Goal: Task Accomplishment & Management: Use online tool/utility

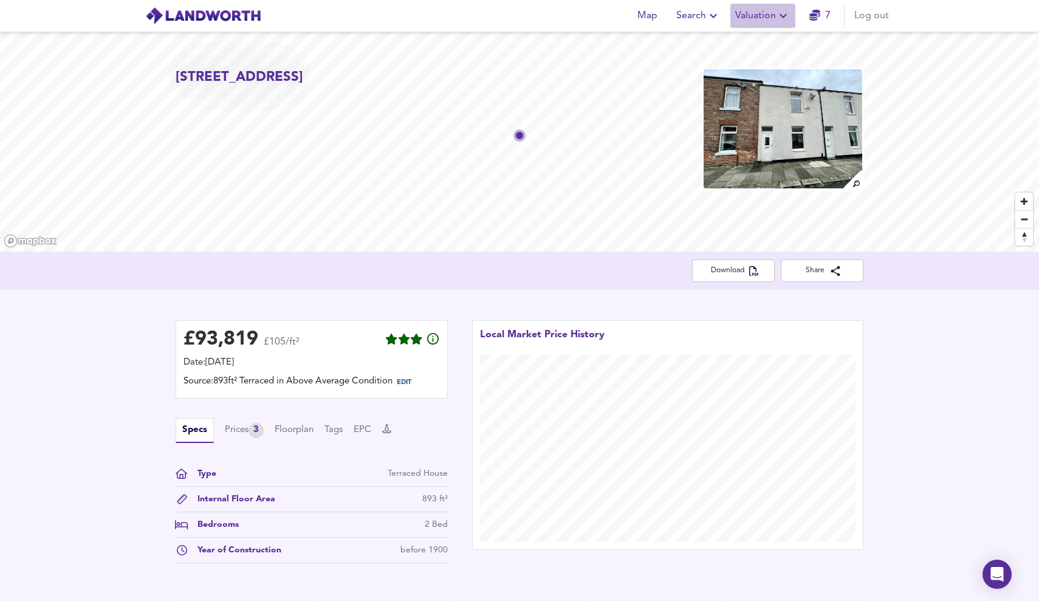
click at [753, 13] on span "Valuation" at bounding box center [762, 15] width 55 height 17
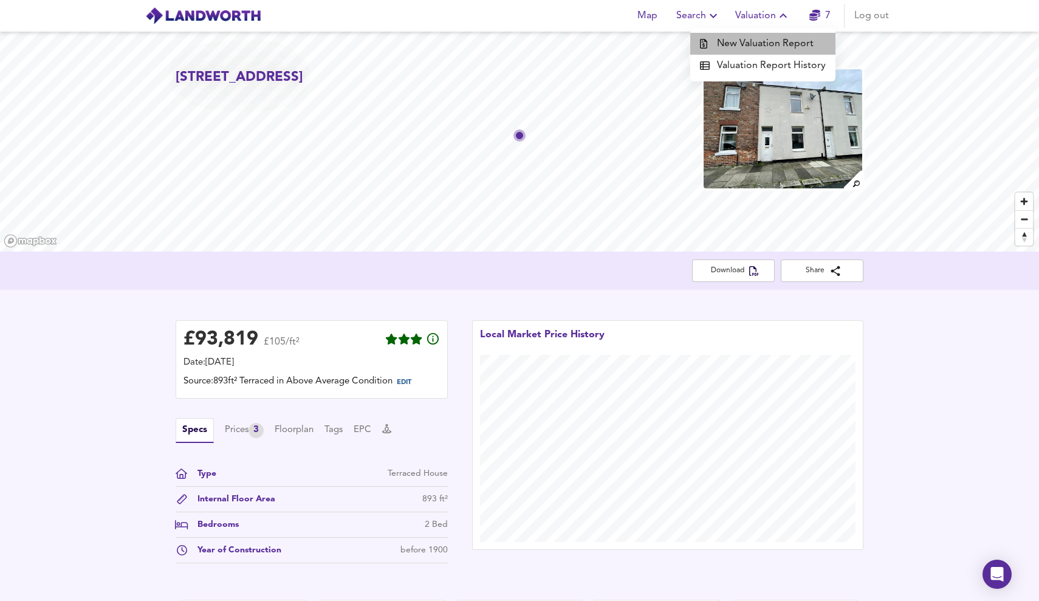
click at [770, 41] on li "New Valuation Report" at bounding box center [762, 44] width 145 height 22
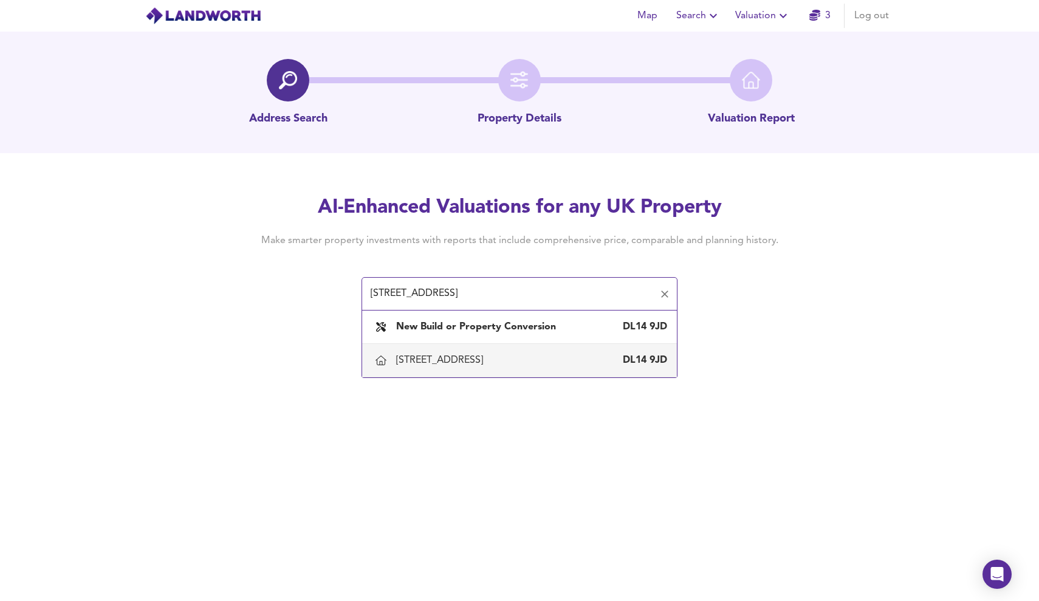
click at [614, 356] on div "[STREET_ADDRESS]" at bounding box center [531, 359] width 271 height 13
type input "[STREET_ADDRESS]"
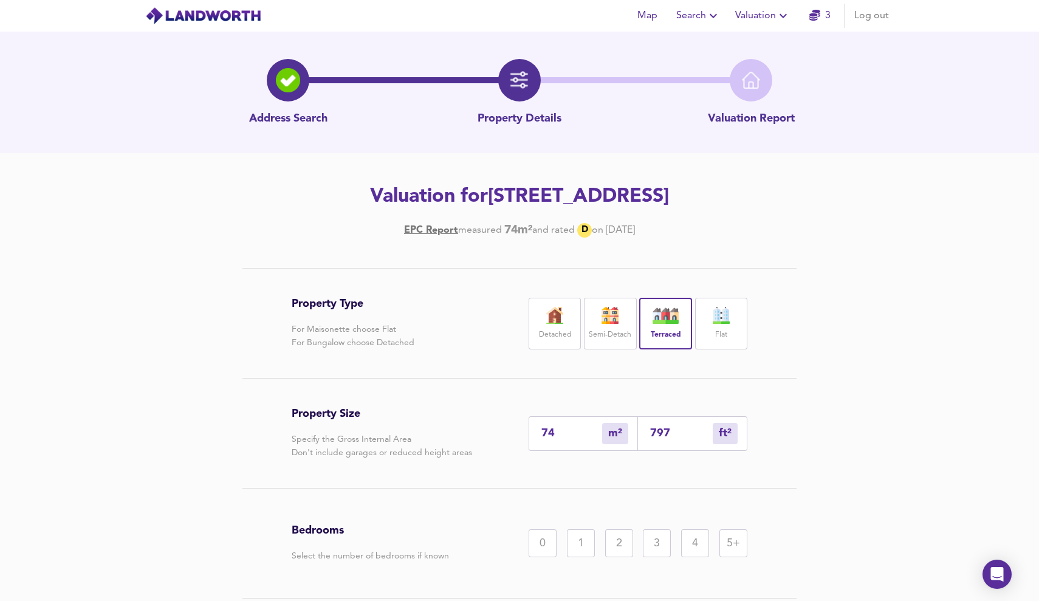
click at [602, 558] on div "Bedrooms Select the number of bedrooms if known 0 1 2 3 4 5+" at bounding box center [519, 542] width 455 height 109
click at [619, 550] on div "2" at bounding box center [619, 543] width 28 height 28
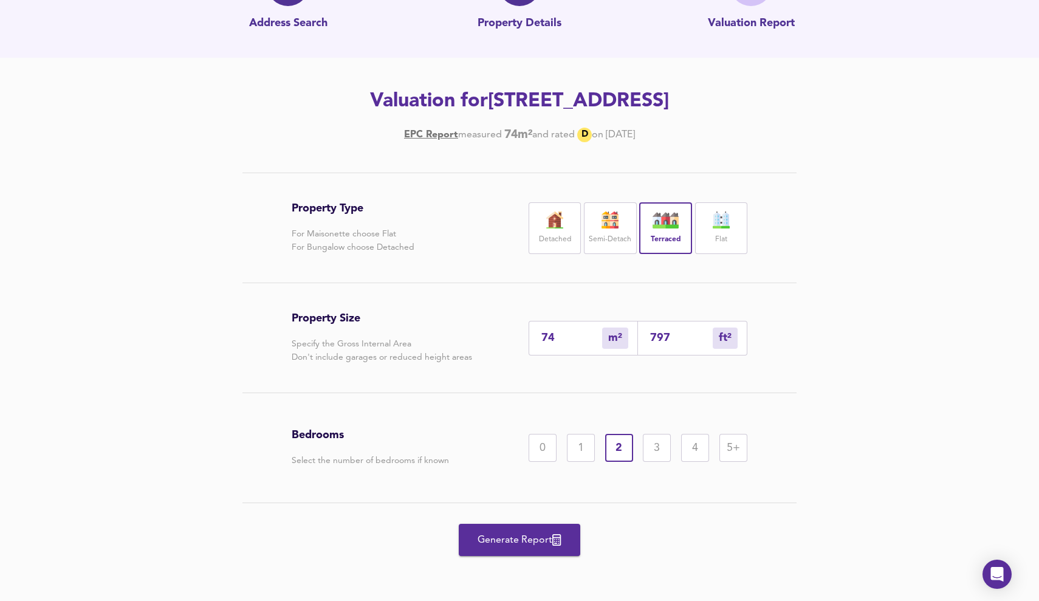
scroll to position [95, 0]
click at [525, 537] on span "Generate Report" at bounding box center [519, 539] width 97 height 17
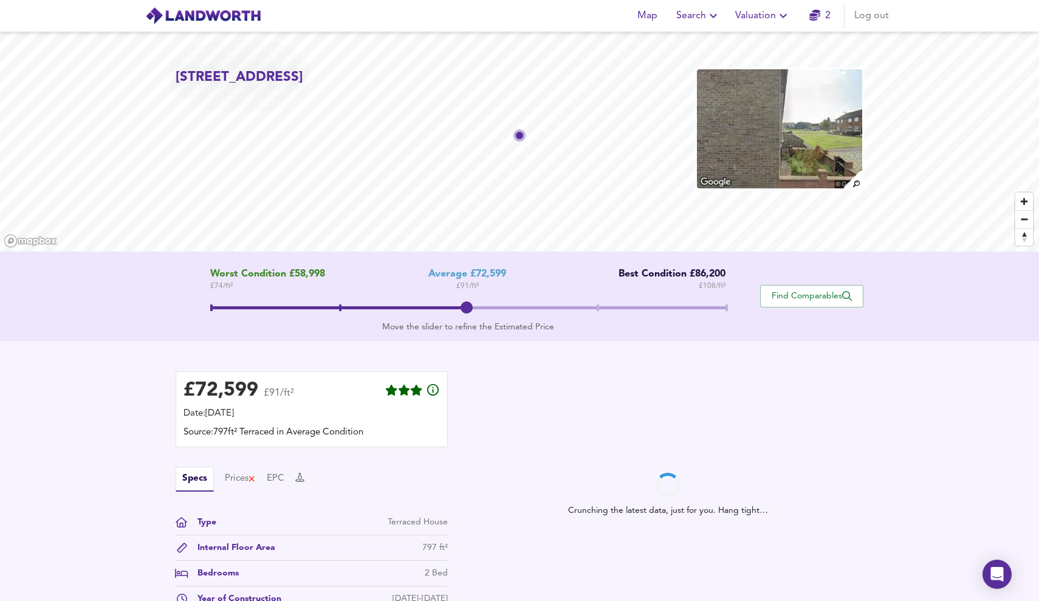
click at [596, 304] on span at bounding box center [597, 307] width 2 height 7
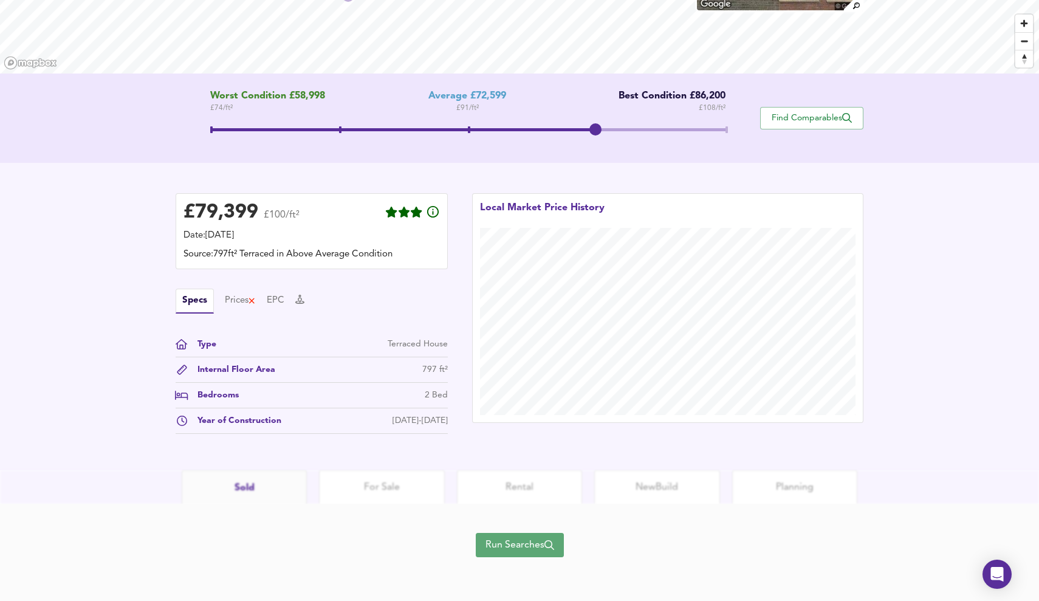
click at [517, 544] on span "Run Searches" at bounding box center [519, 544] width 69 height 17
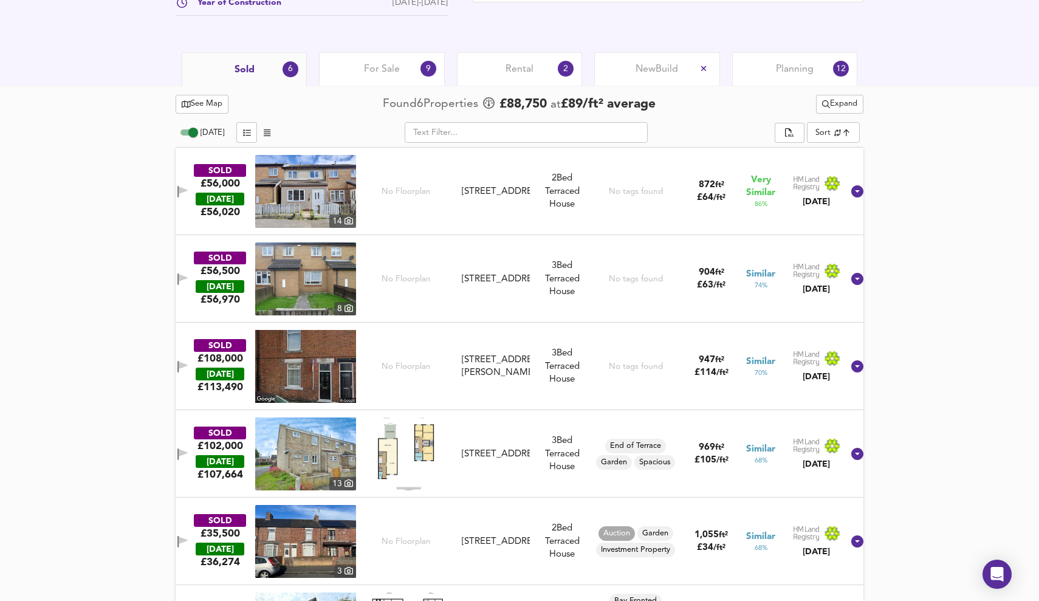
scroll to position [549, 0]
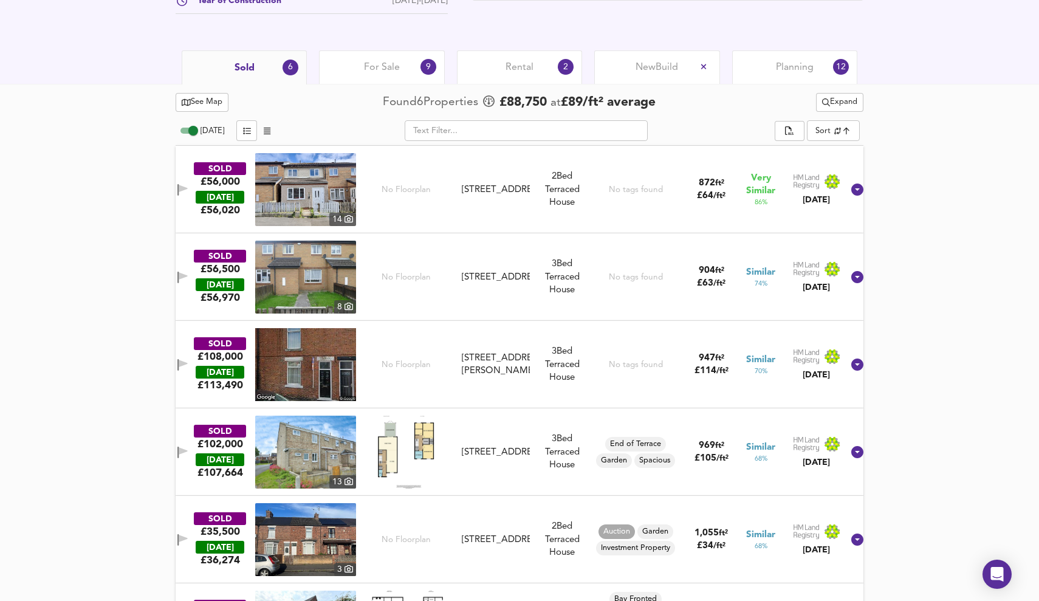
click at [534, 63] on div "Rental 2" at bounding box center [519, 66] width 125 height 33
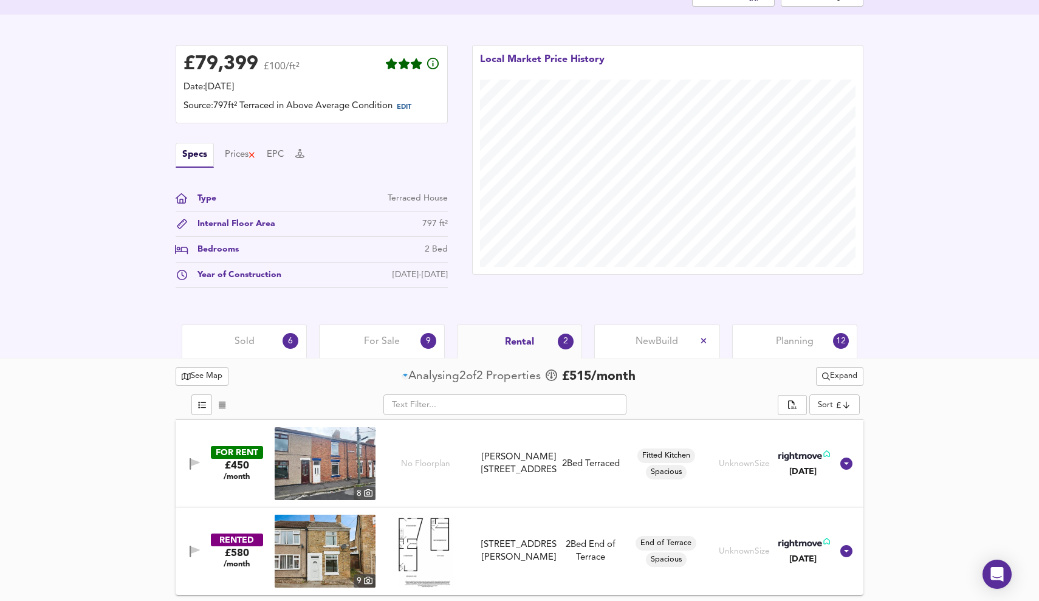
scroll to position [275, 0]
click at [237, 344] on span "Sold" at bounding box center [244, 341] width 20 height 13
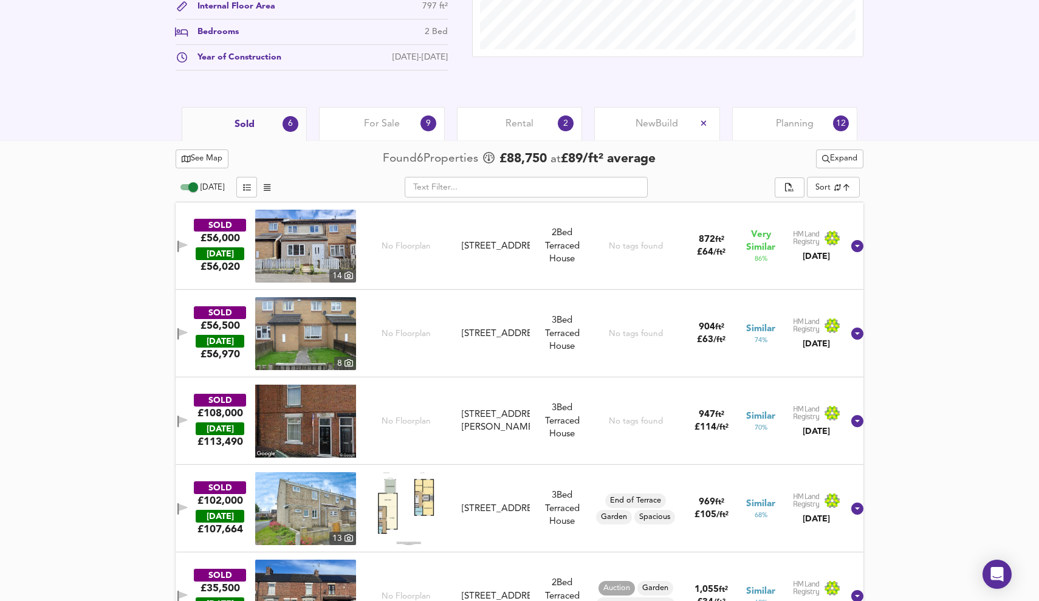
scroll to position [493, 0]
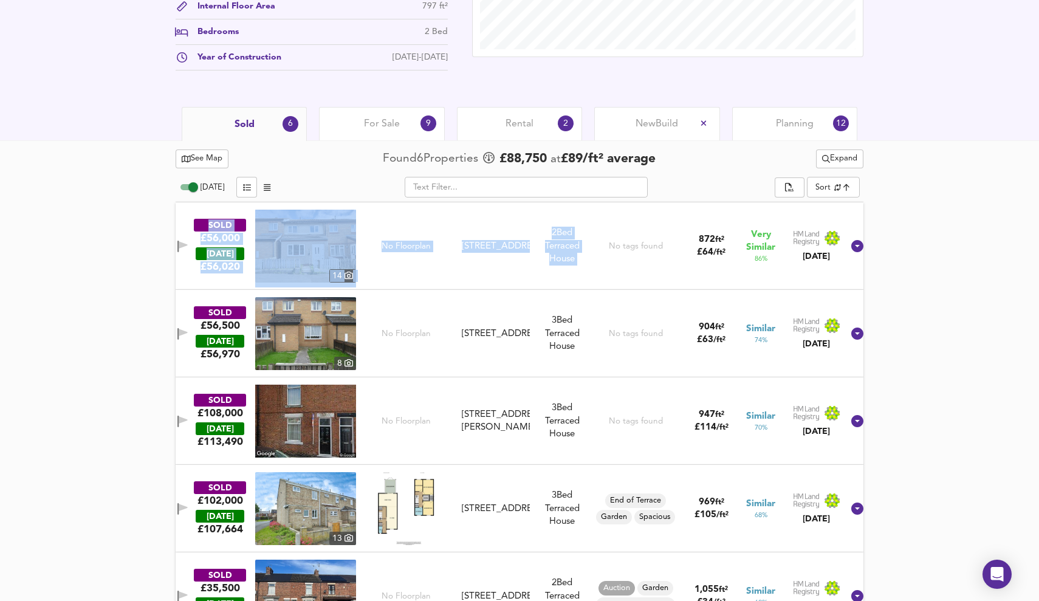
drag, startPoint x: 104, startPoint y: 225, endPoint x: 638, endPoint y: 233, distance: 534.5
click at [638, 233] on div "See Map Found 6 Propert ies £ 88,750 at £ 89 / ft² average Expand [DATE] ​ Sort…" at bounding box center [519, 436] width 1039 height 593
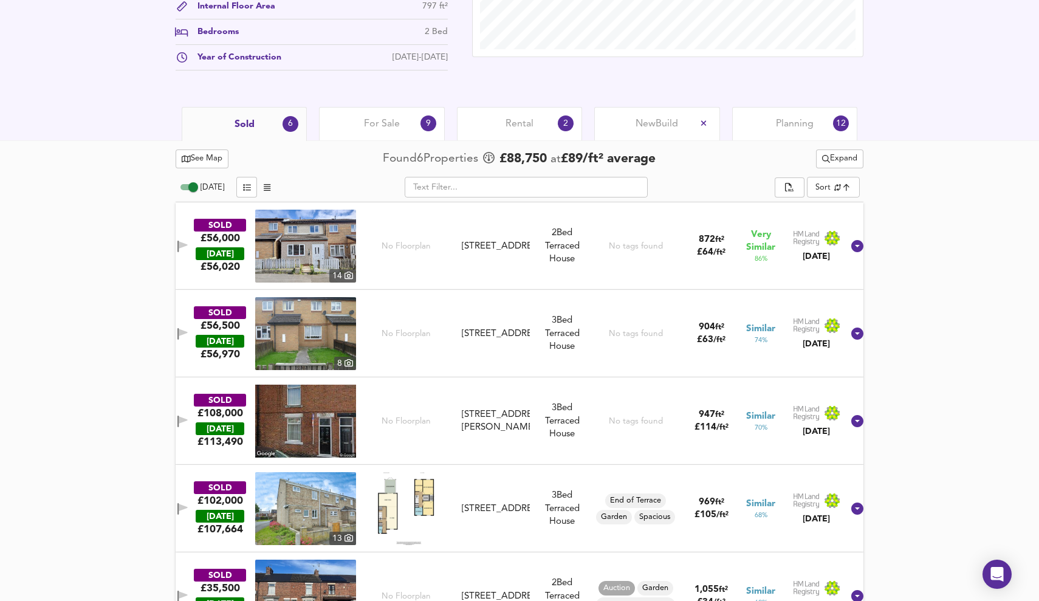
click at [957, 259] on div "See Map Found 6 Propert ies £ 88,750 at £ 89 / ft² average Expand [DATE] ​ Sort…" at bounding box center [519, 436] width 1039 height 593
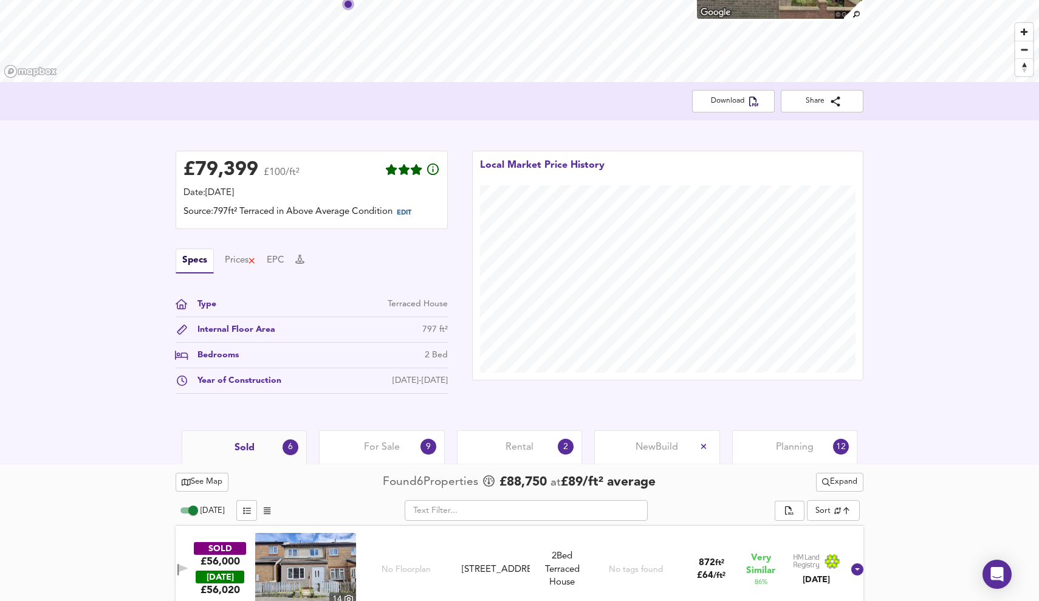
scroll to position [152, 0]
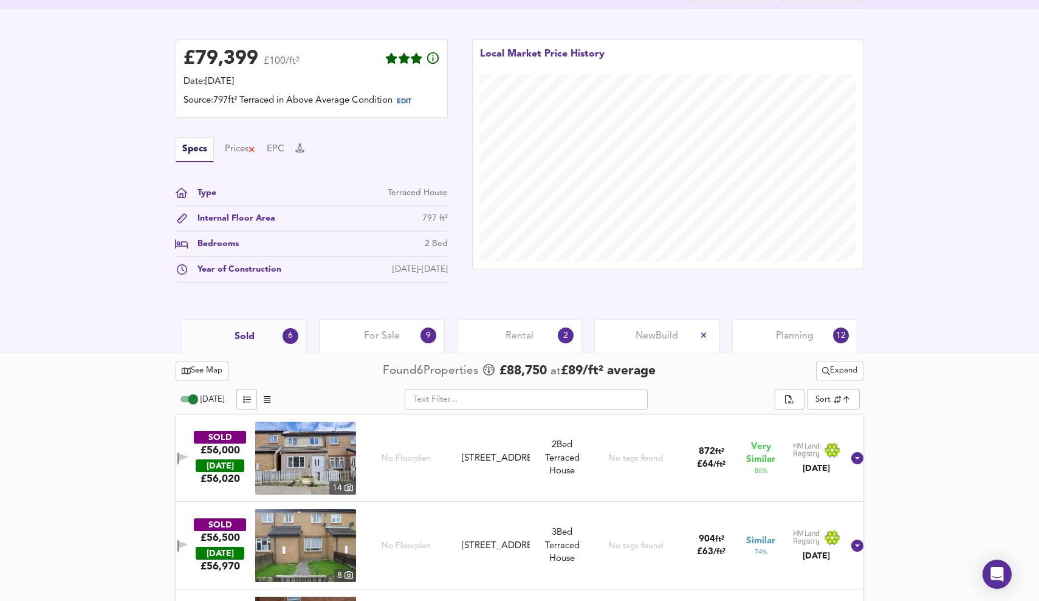
click at [552, 336] on div "Rental 2" at bounding box center [519, 335] width 125 height 33
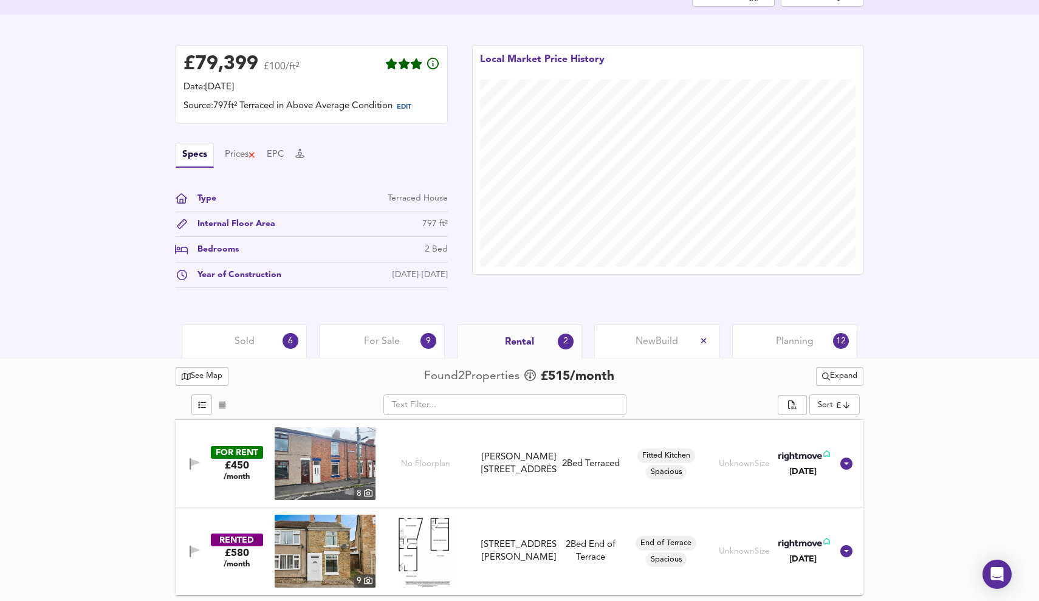
scroll to position [275, 0]
click at [254, 330] on div "Sold 6" at bounding box center [244, 340] width 125 height 33
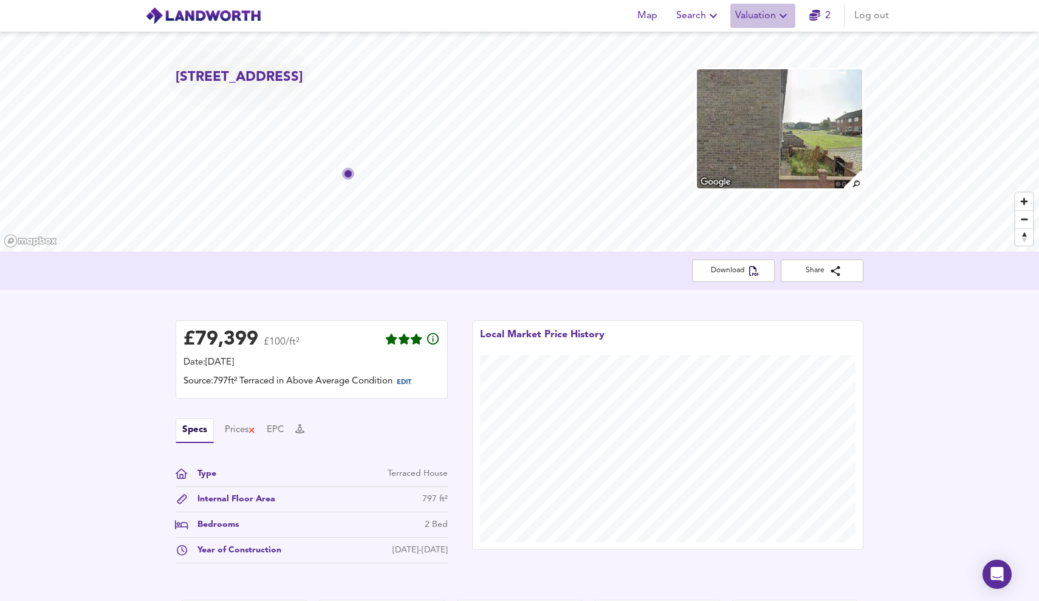
click at [776, 19] on icon "button" at bounding box center [783, 16] width 15 height 15
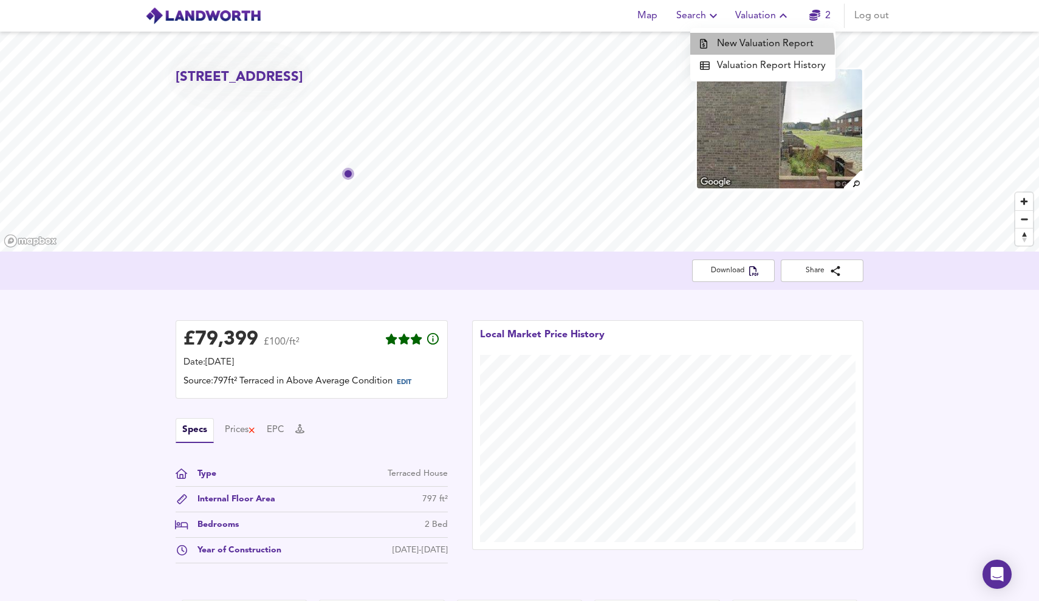
click at [760, 49] on li "New Valuation Report" at bounding box center [762, 44] width 145 height 22
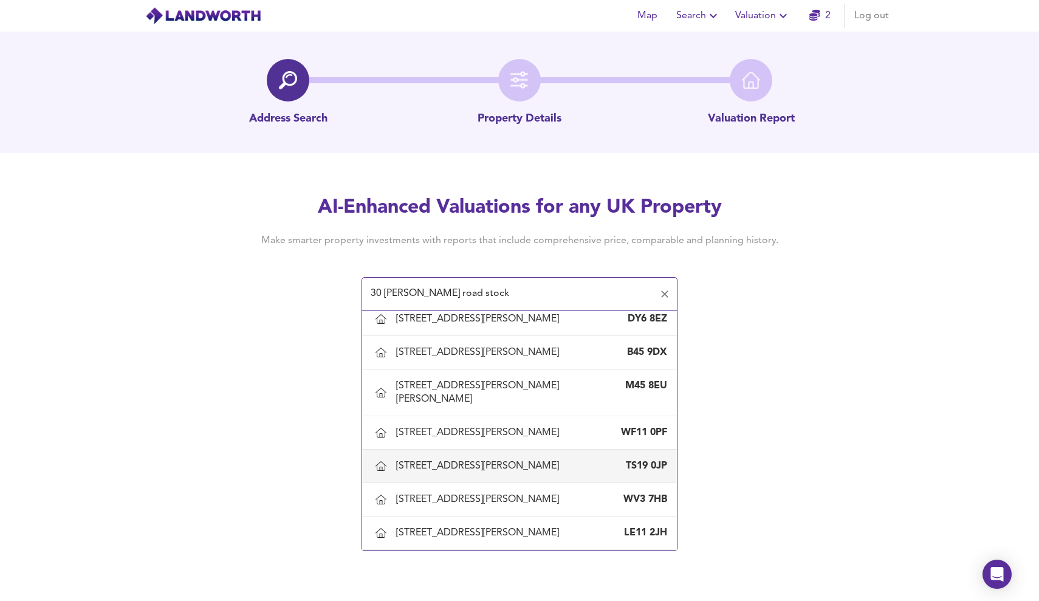
click at [584, 462] on div "[STREET_ADDRESS][PERSON_NAME][PERSON_NAME]" at bounding box center [531, 465] width 271 height 13
type input "[STREET_ADDRESS][PERSON_NAME]"
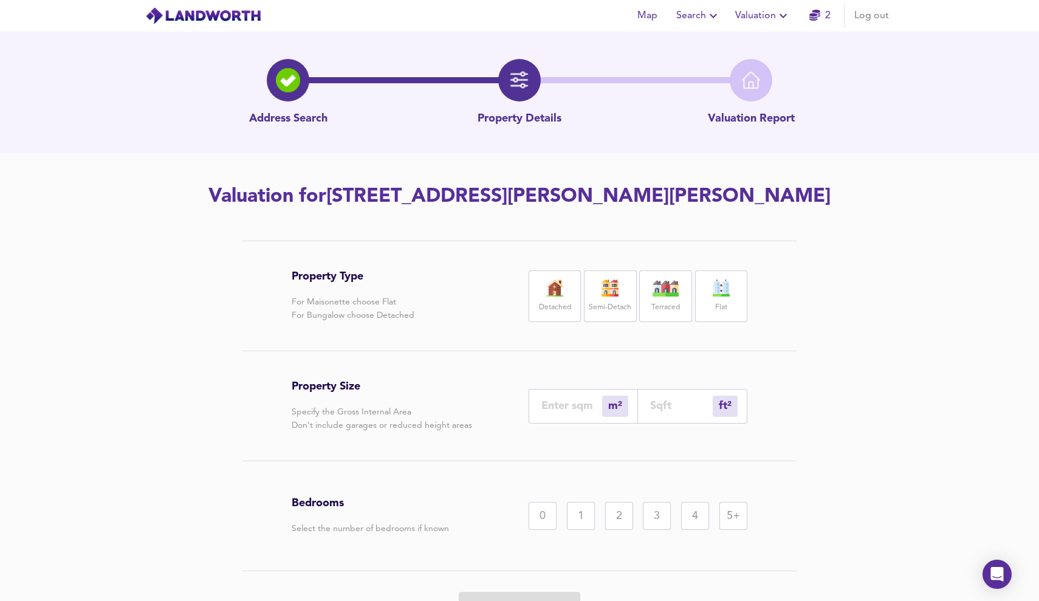
click at [612, 508] on div "2" at bounding box center [619, 516] width 28 height 28
click at [592, 411] on input "number" at bounding box center [571, 405] width 61 height 13
type input "6"
type input "65"
type input "69"
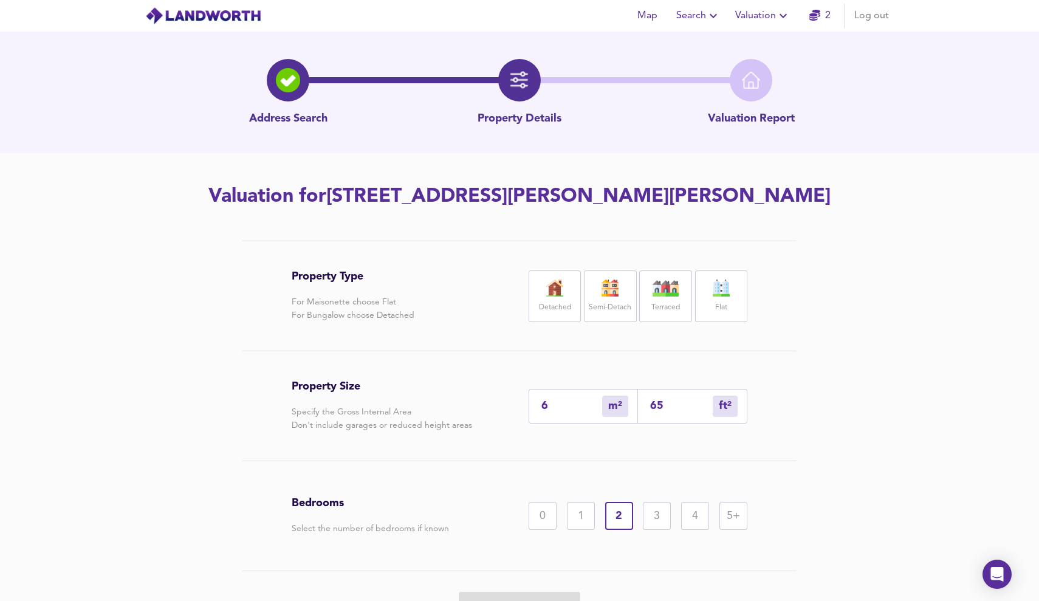
type input "743"
type input "69.9"
type input "752"
type input "69.97"
type input "753"
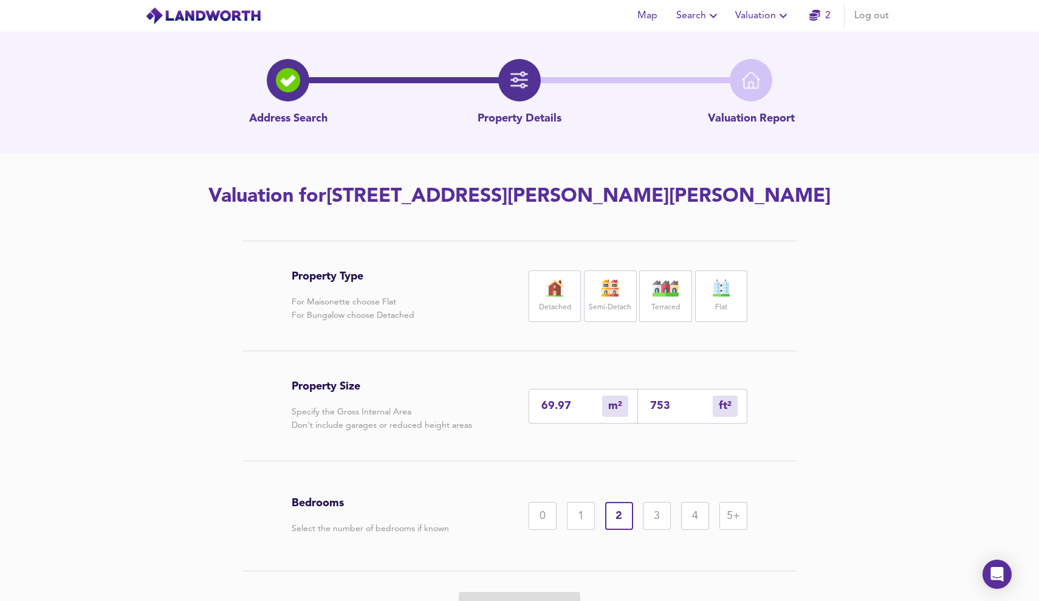
type input "69.97"
click at [867, 393] on div "Property Type For Maisonette choose Flat For Bungalow choose Detached Detached …" at bounding box center [519, 455] width 1039 height 428
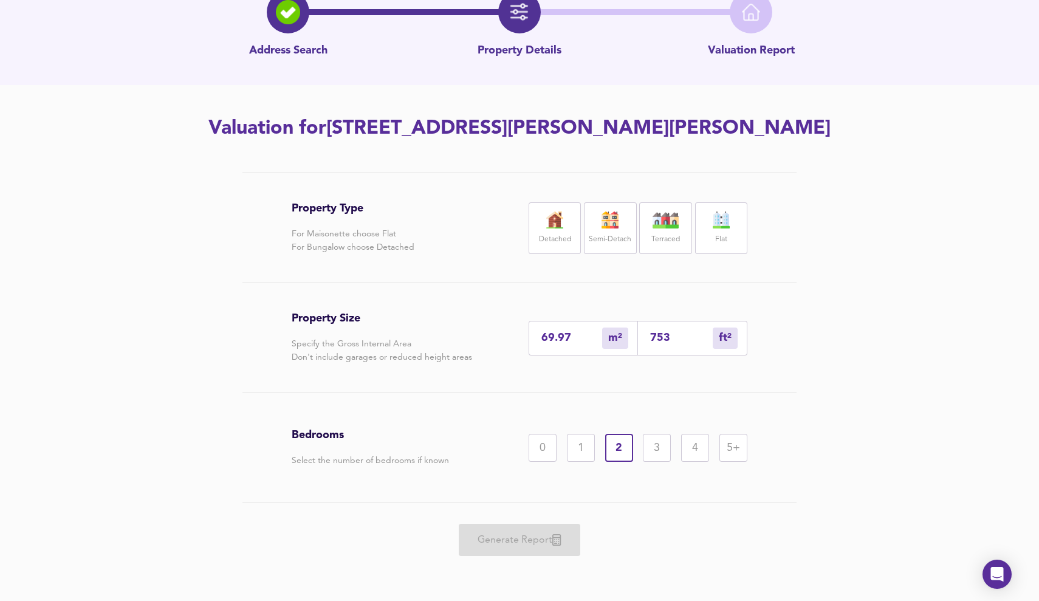
scroll to position [68, 0]
click at [627, 239] on label "Semi-Detach" at bounding box center [610, 239] width 43 height 15
click at [519, 535] on span "Generate Report" at bounding box center [519, 539] width 97 height 17
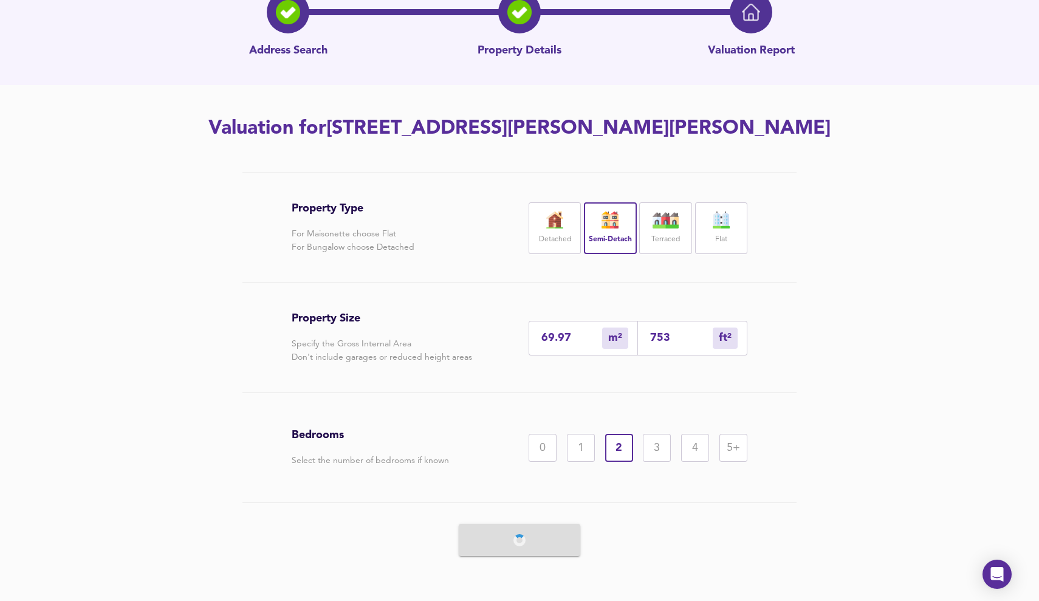
scroll to position [0, 0]
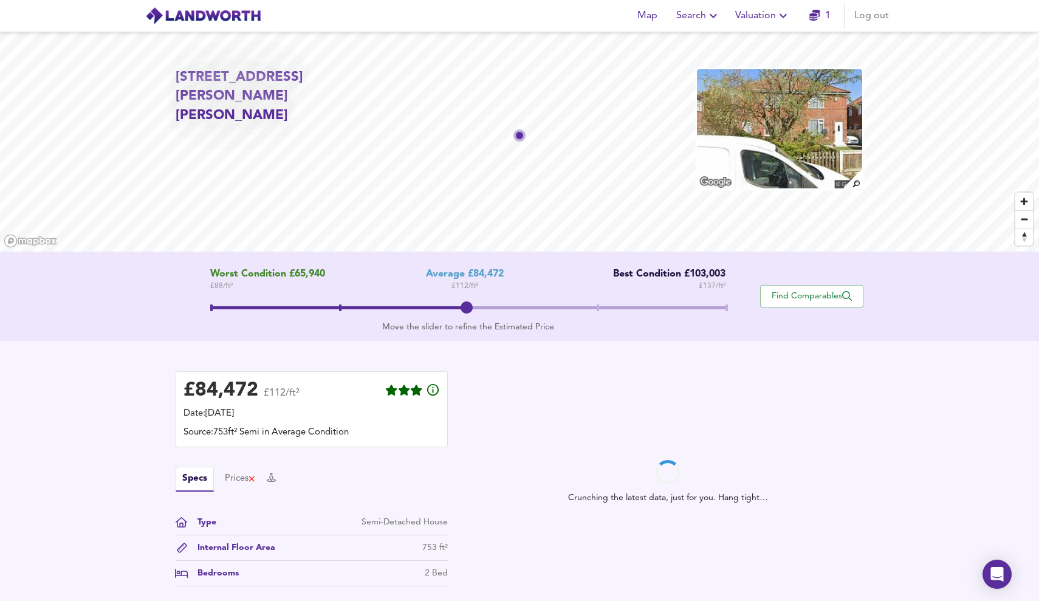
click at [603, 304] on span at bounding box center [468, 309] width 516 height 22
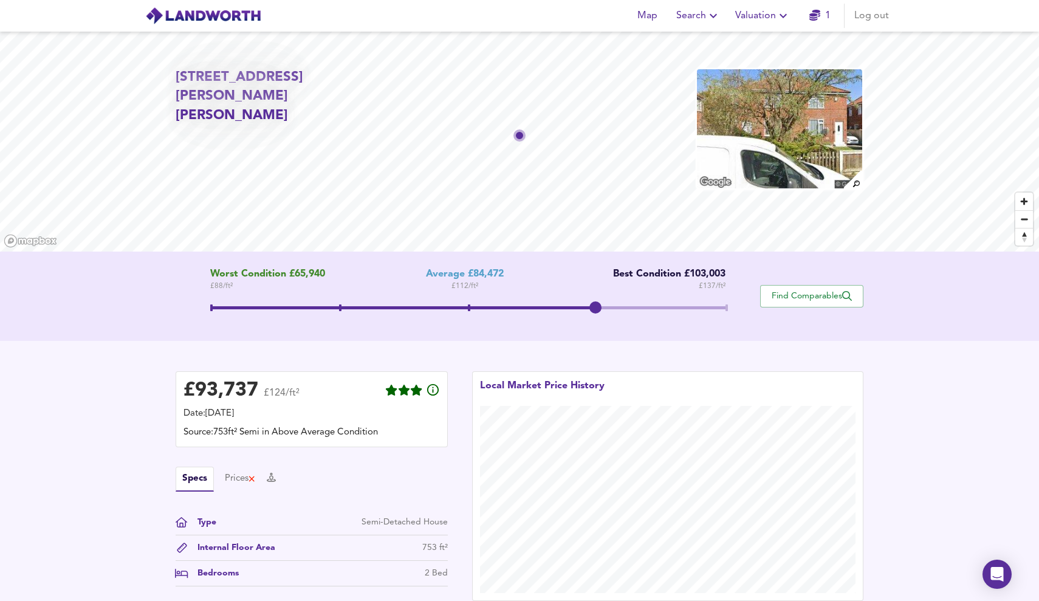
click at [601, 304] on span at bounding box center [595, 307] width 12 height 12
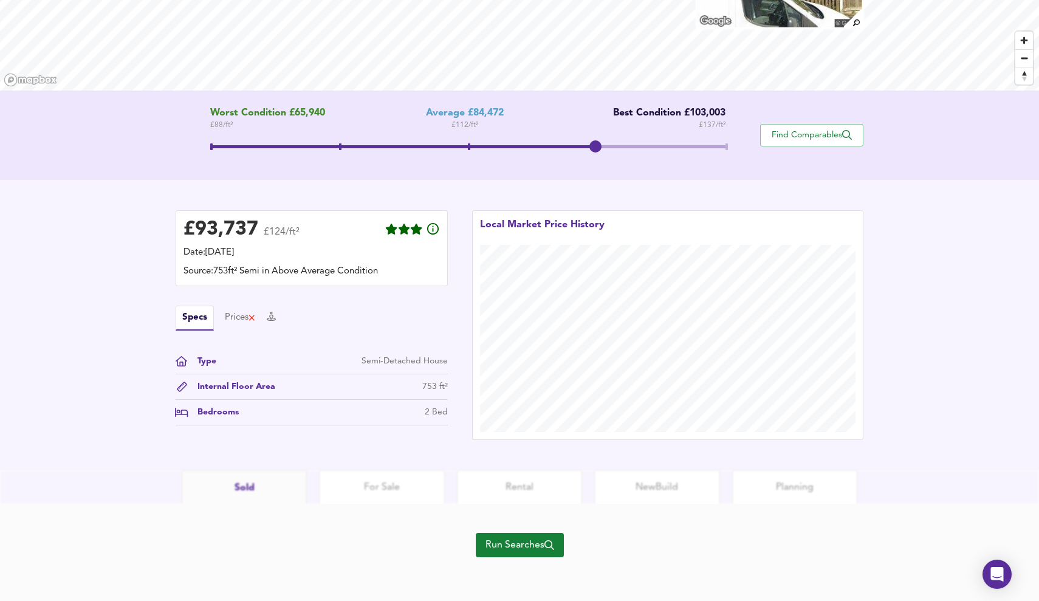
scroll to position [161, 0]
click at [502, 536] on span "Run Searches" at bounding box center [519, 544] width 69 height 17
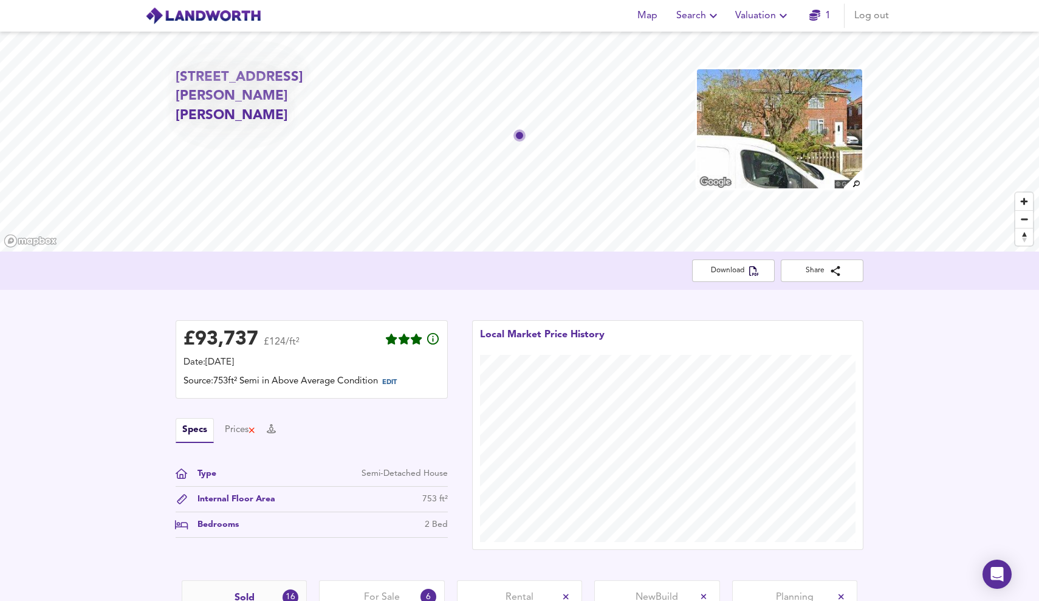
click at [745, 30] on div "Map Search Valuation 1 Log out" at bounding box center [519, 16] width 777 height 30
click at [765, 25] on button "Valuation" at bounding box center [762, 16] width 65 height 24
click at [737, 66] on li "Valuation Report History" at bounding box center [762, 66] width 145 height 22
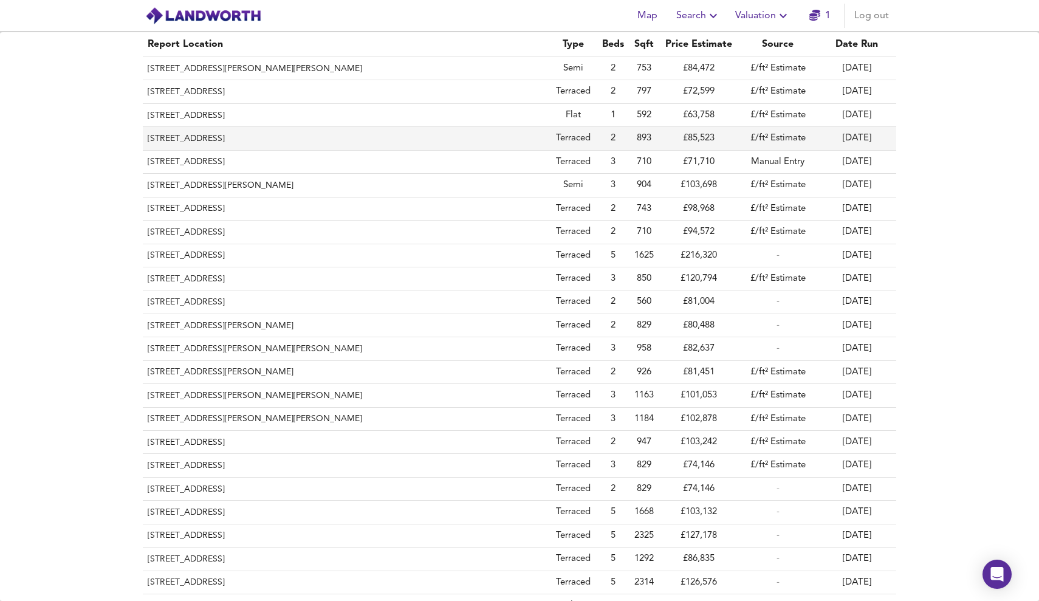
click at [418, 139] on th "[STREET_ADDRESS]" at bounding box center [346, 138] width 406 height 23
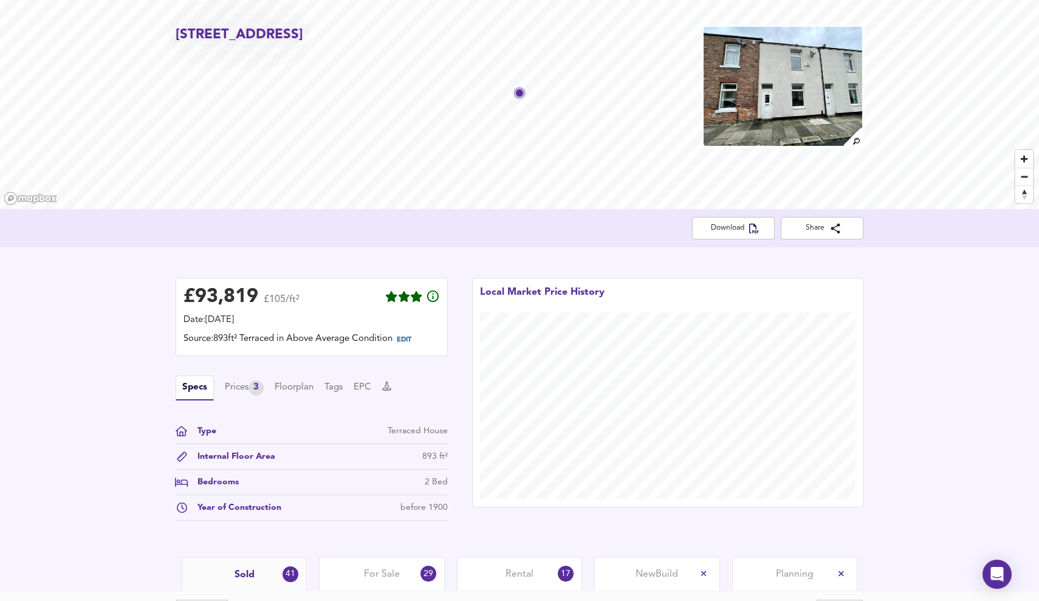
scroll to position [43, 0]
click at [408, 342] on span "EDIT" at bounding box center [404, 339] width 15 height 7
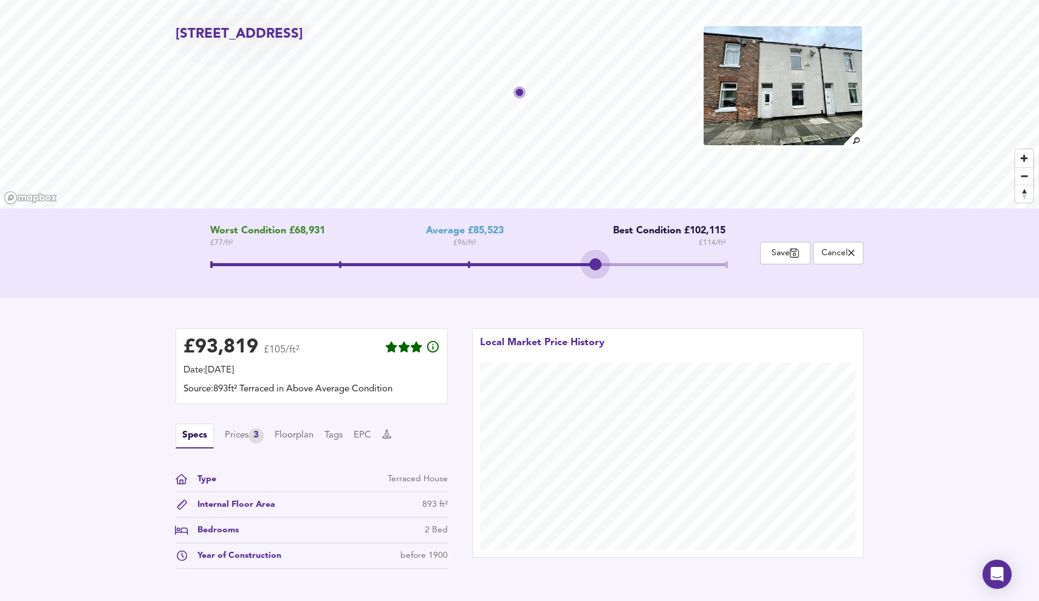
click at [596, 256] on span at bounding box center [468, 266] width 516 height 22
click at [724, 262] on span at bounding box center [468, 266] width 516 height 22
click at [598, 265] on span at bounding box center [597, 264] width 2 height 7
drag, startPoint x: 596, startPoint y: 261, endPoint x: 728, endPoint y: 279, distance: 133.0
click at [728, 270] on span at bounding box center [724, 264] width 12 height 12
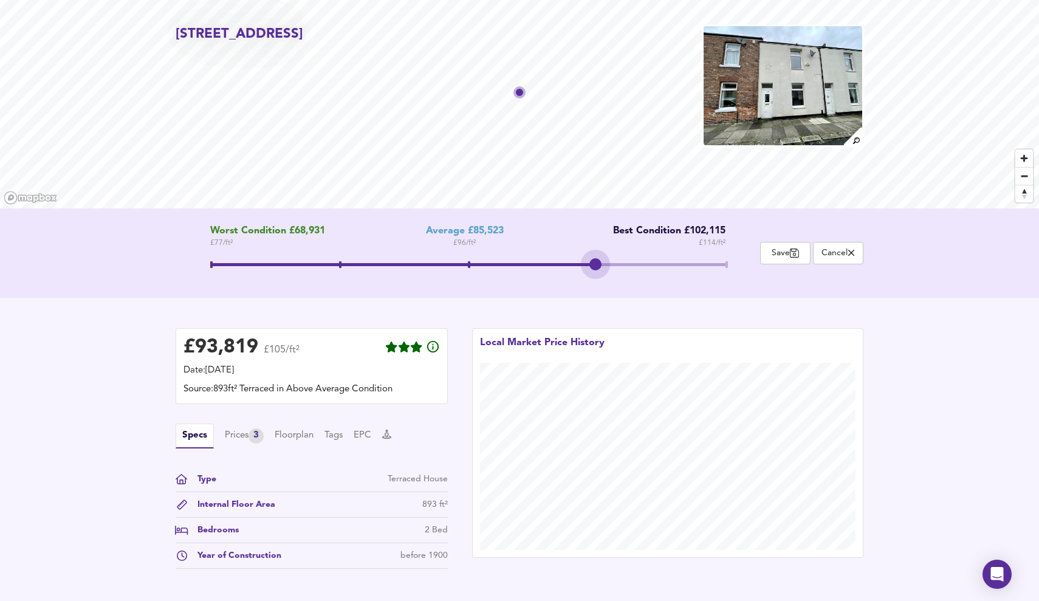
drag, startPoint x: 729, startPoint y: 268, endPoint x: 552, endPoint y: 279, distance: 177.6
click at [551, 279] on div "Worst Condition £68,931 £ 77 / ft² Average £85,523 £ 96 / ft² Best Condition £1…" at bounding box center [468, 252] width 584 height 55
